Goal: Task Accomplishment & Management: Use online tool/utility

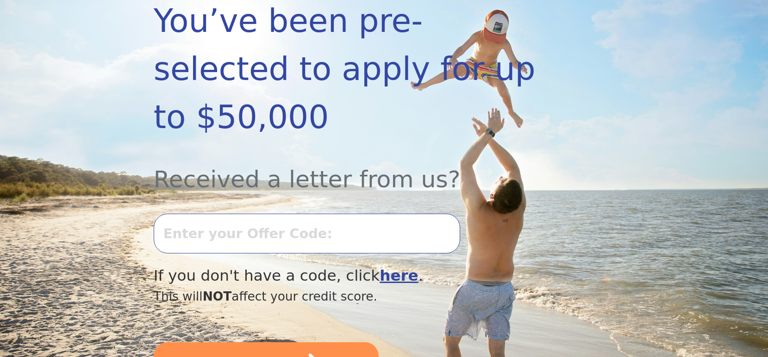
scroll to position [231, 0]
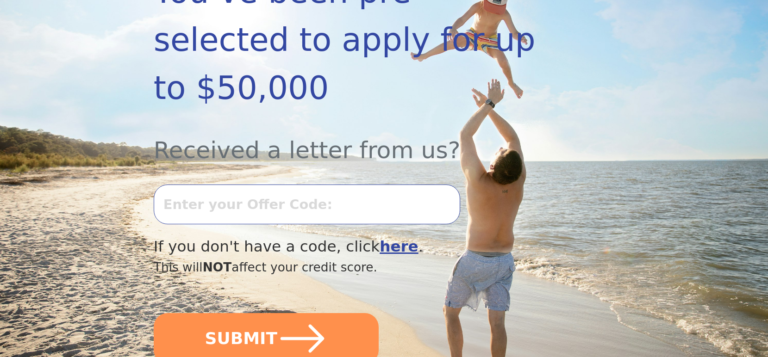
click at [285, 185] on input "text" at bounding box center [307, 205] width 306 height 40
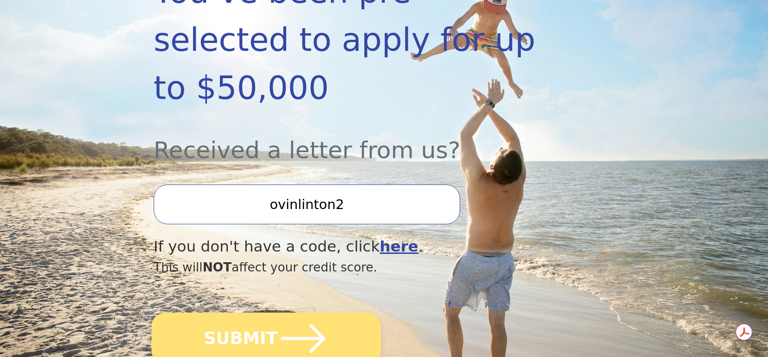
type input "ovinlinton2"
click at [295, 313] on icon "submit" at bounding box center [302, 338] width 51 height 51
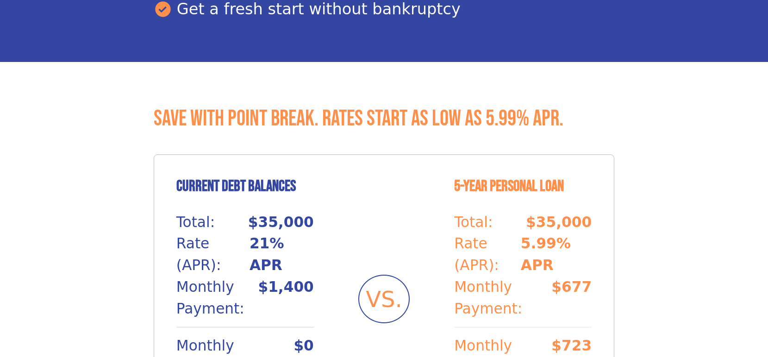
scroll to position [833, 0]
